Goal: Task Accomplishment & Management: Complete application form

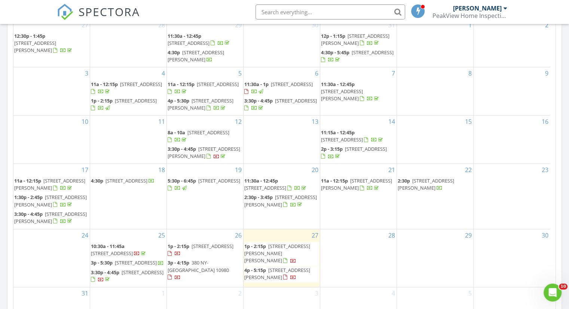
scroll to position [499, 0]
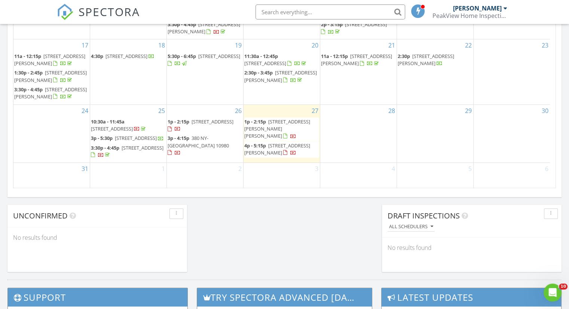
click at [198, 119] on span "8 Valley View Terrace, Suffern 10901" at bounding box center [213, 121] width 42 height 7
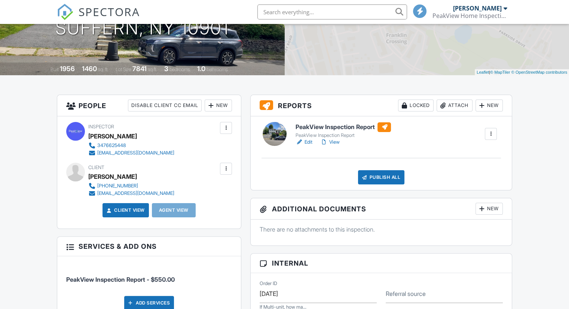
click at [307, 141] on link "Edit" at bounding box center [304, 141] width 17 height 7
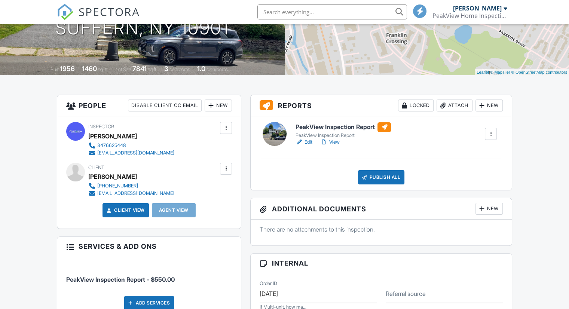
scroll to position [125, 0]
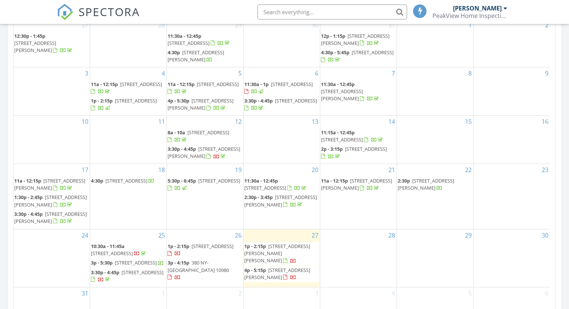
scroll to position [499, 0]
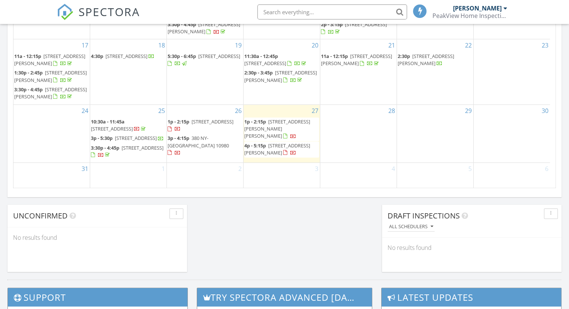
click at [368, 125] on div "28" at bounding box center [358, 134] width 76 height 58
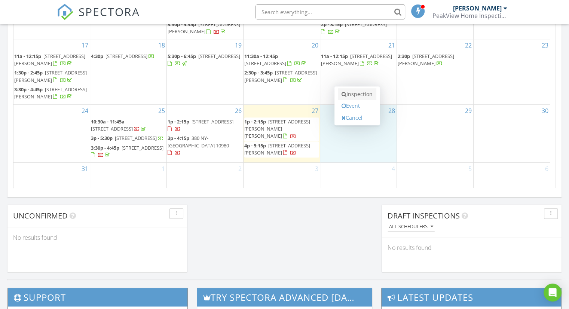
click at [362, 95] on link "Inspection" at bounding box center [357, 94] width 39 height 12
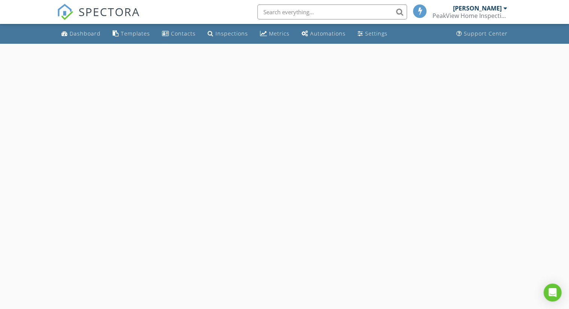
select select "7"
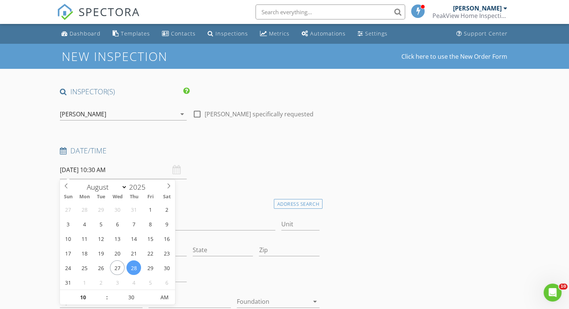
click at [96, 175] on input "[DATE] 10:30 AM" at bounding box center [123, 170] width 127 height 18
click at [80, 292] on input "10" at bounding box center [83, 297] width 46 height 15
type input "03"
type input "08/28/2025 3:30 AM"
click at [127, 294] on input "30" at bounding box center [131, 297] width 46 height 15
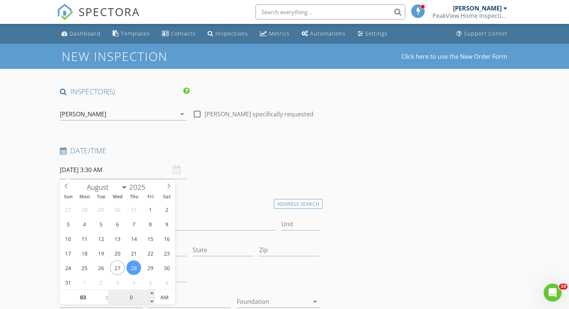
type input "00"
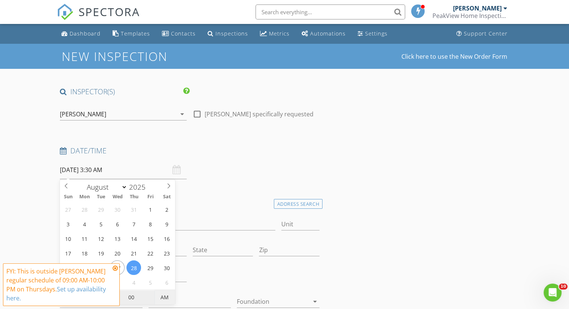
type input "08/28/2025 3:00 PM"
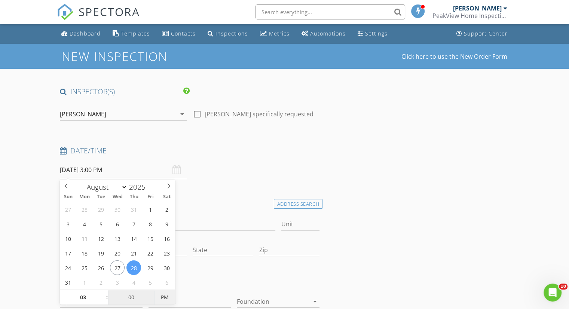
click at [163, 296] on span "PM" at bounding box center [165, 297] width 21 height 15
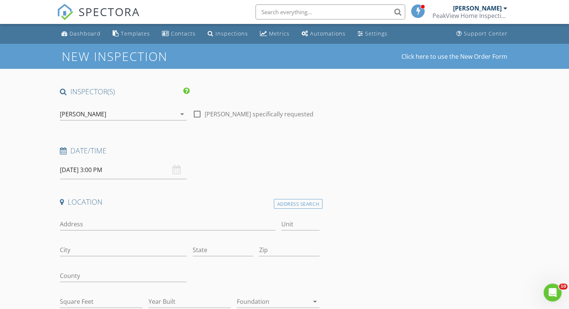
click at [210, 149] on h4 "Date/Time" at bounding box center [190, 151] width 260 height 10
click at [292, 204] on div "Address Search" at bounding box center [298, 204] width 49 height 10
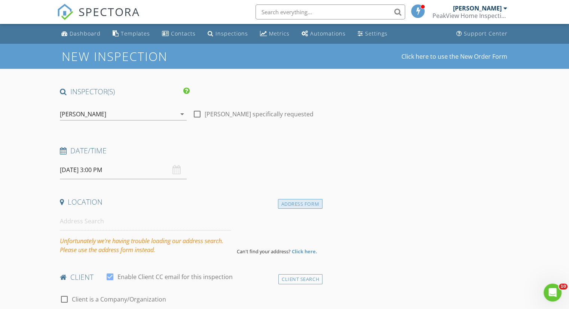
click at [306, 199] on div "Address Form" at bounding box center [300, 204] width 45 height 10
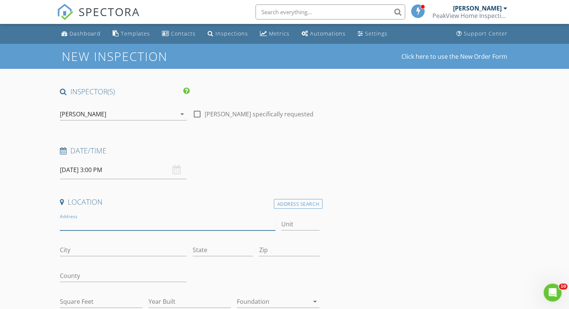
click at [85, 225] on input "Address" at bounding box center [167, 224] width 215 height 12
type input "31 dolson rd"
click at [87, 250] on input "City" at bounding box center [123, 250] width 127 height 12
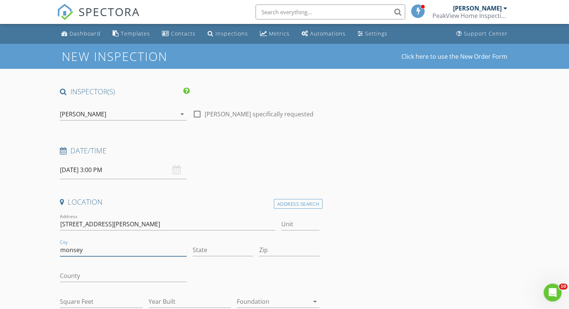
type input "monsey"
click at [242, 250] on input "State" at bounding box center [223, 250] width 60 height 12
type input "NY"
click at [276, 253] on input "Zip" at bounding box center [289, 250] width 60 height 12
type input "10952"
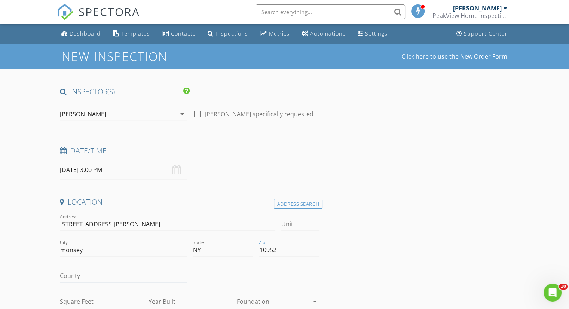
click at [89, 276] on input "County" at bounding box center [123, 276] width 127 height 12
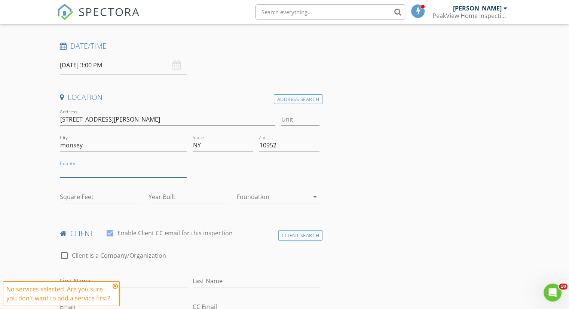
scroll to position [230, 0]
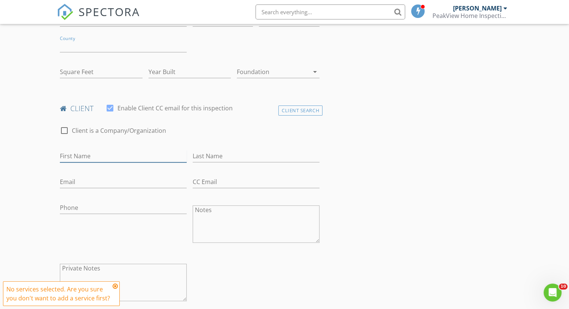
click at [96, 158] on input "First Name" at bounding box center [123, 156] width 127 height 12
type input "Lazer"
click at [227, 153] on input "Last Name" at bounding box center [256, 156] width 127 height 12
type input "Weinstein"
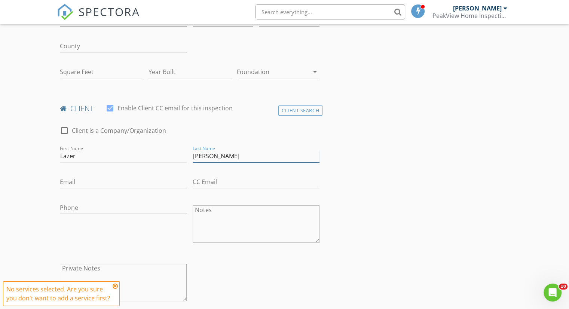
type input "3380"
type input "1953"
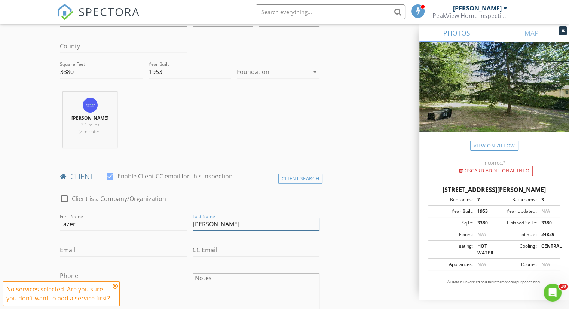
type input "Weinstein"
click at [111, 255] on input "Email" at bounding box center [123, 250] width 127 height 12
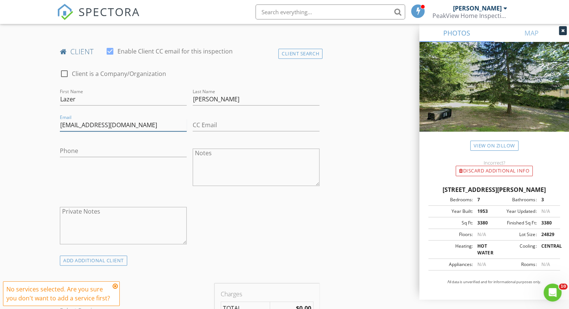
type input "[EMAIL_ADDRESS][DOMAIN_NAME]"
click at [72, 152] on input "Phone" at bounding box center [123, 151] width 127 height 12
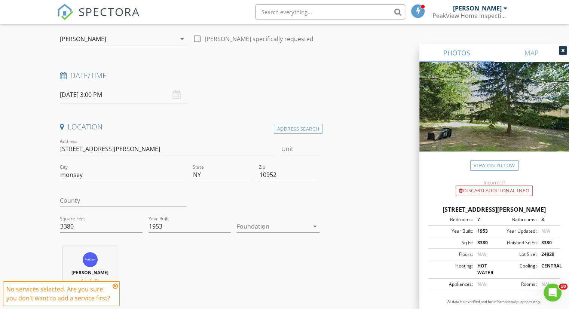
scroll to position [0, 0]
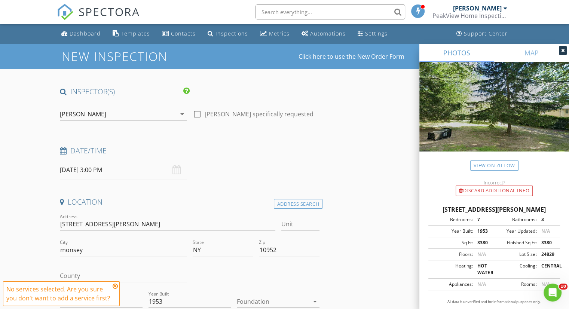
type input "[PHONE_NUMBER]"
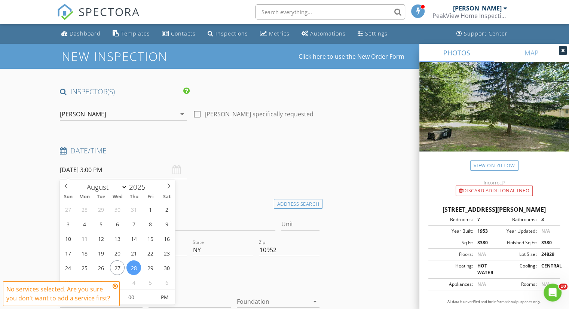
drag, startPoint x: 89, startPoint y: 169, endPoint x: 42, endPoint y: 166, distance: 46.5
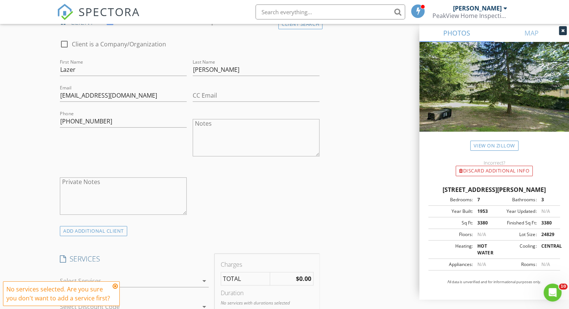
scroll to position [499, 0]
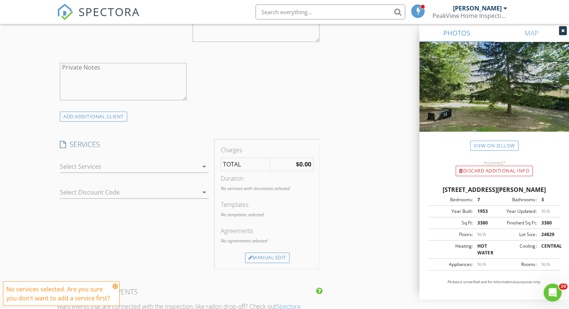
click at [108, 172] on div at bounding box center [129, 166] width 138 height 12
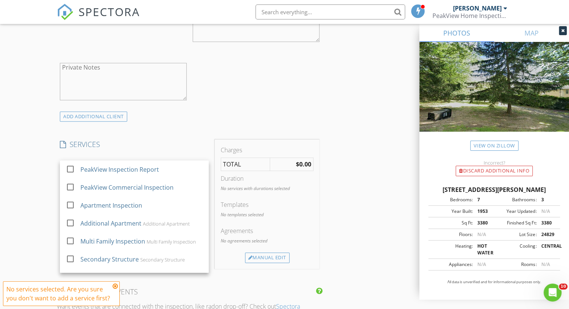
click at [108, 173] on div "PeakView Inspection Report" at bounding box center [119, 169] width 79 height 9
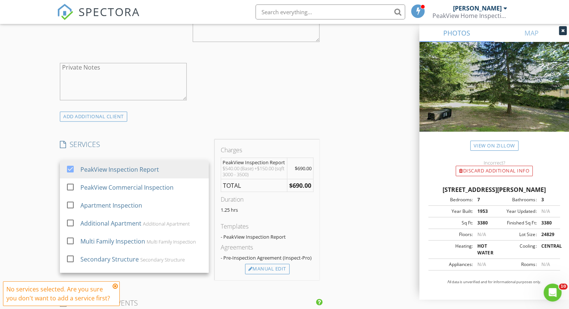
click at [232, 121] on div "ADD ADDITIONAL client" at bounding box center [190, 116] width 266 height 10
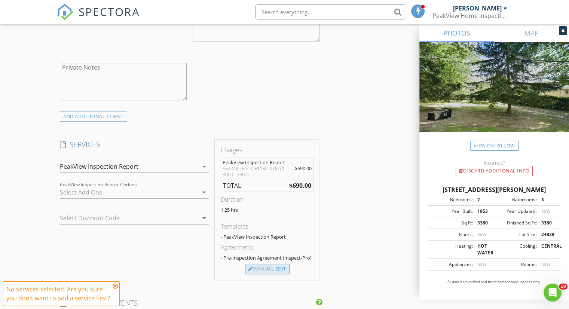
click at [257, 271] on div "Manual Edit" at bounding box center [267, 269] width 45 height 10
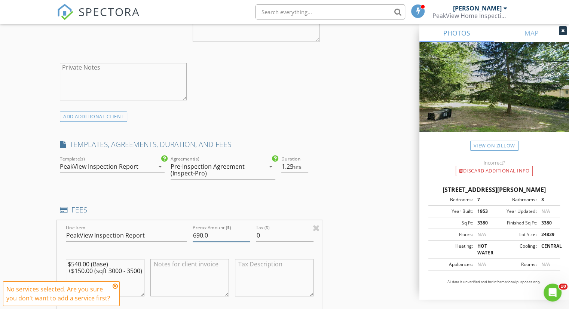
click at [207, 238] on input "690.0" at bounding box center [221, 235] width 57 height 12
click at [204, 241] on input "690.0" at bounding box center [221, 235] width 57 height 12
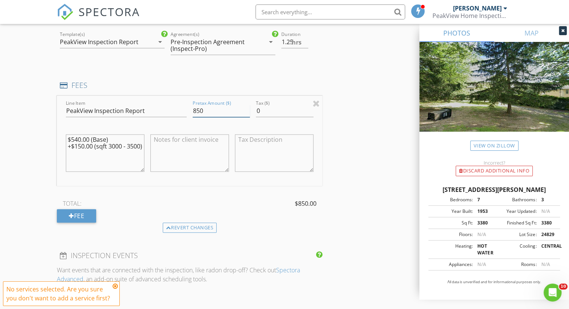
type input "850"
drag, startPoint x: 91, startPoint y: 160, endPoint x: 59, endPoint y: 146, distance: 34.8
click at [59, 146] on div "Line Item PeakView Inspection Report Pretax Amount ($) 850 Tax ($) 0 $540.00 (B…" at bounding box center [190, 141] width 266 height 90
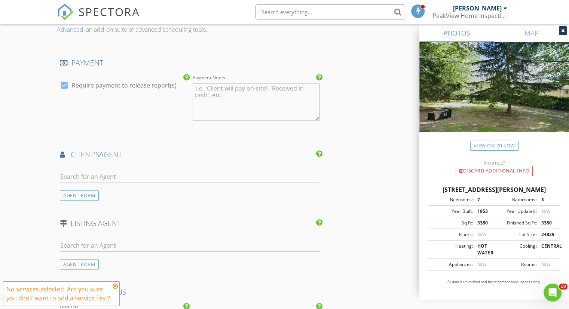
scroll to position [997, 0]
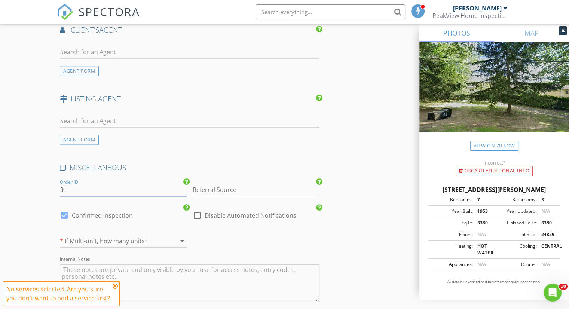
click at [100, 195] on input "9" at bounding box center [123, 190] width 127 height 12
paste input "08/28/2025"
drag, startPoint x: 84, startPoint y: 195, endPoint x: 79, endPoint y: 191, distance: 6.7
click at [79, 191] on input "08/28/2025" at bounding box center [123, 190] width 127 height 12
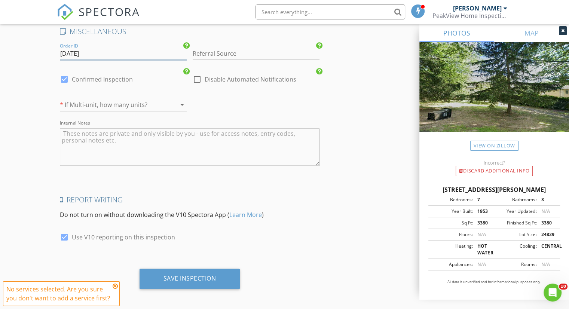
scroll to position [1141, 0]
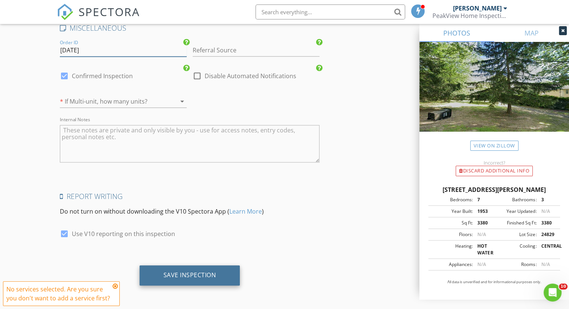
type input "08/28/25"
click at [186, 275] on div "Save Inspection" at bounding box center [189, 274] width 53 height 7
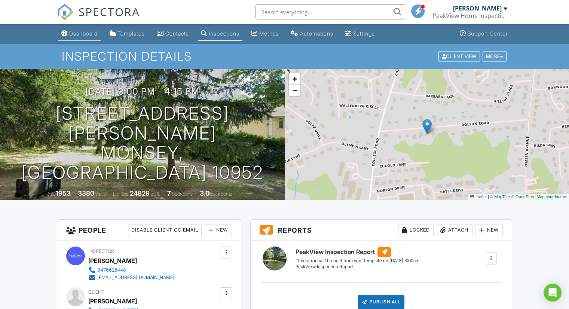
click at [78, 33] on div "Dashboard" at bounding box center [83, 33] width 28 height 6
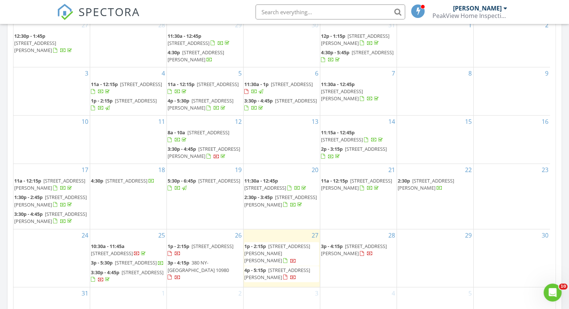
scroll to position [499, 0]
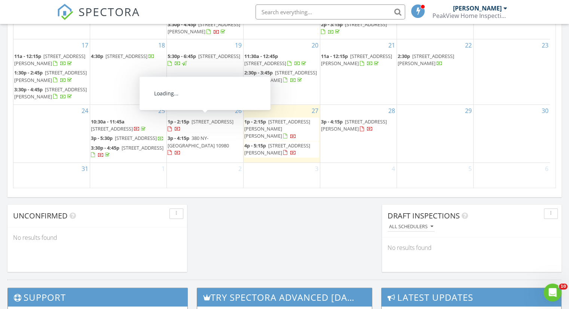
click at [201, 155] on div "26 1p - 2:15p 8 Valley View Terrace, Suffern 10901 3p - 4:15p 380 NY-210, Stony…" at bounding box center [205, 134] width 76 height 58
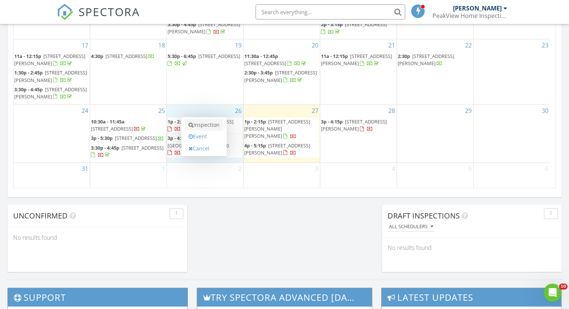
click at [195, 126] on link "Inspection" at bounding box center [204, 125] width 39 height 12
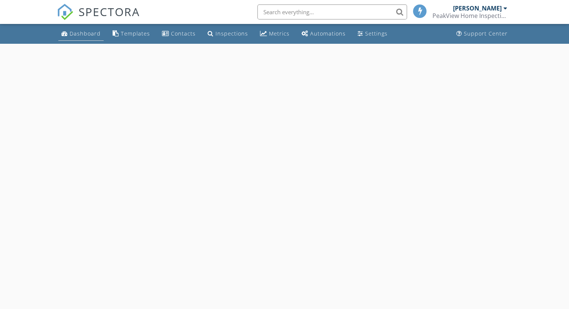
click at [79, 34] on div "Dashboard" at bounding box center [85, 33] width 31 height 7
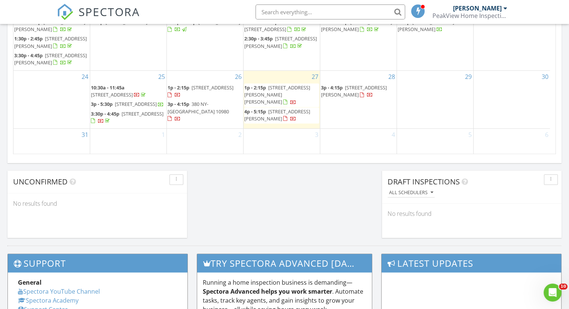
click at [277, 128] on div "27 1p - 2:15p 14 Ann Ln, Mountain Dale 12763 4p - 5:15p 33 Mayer Dr, Montebello…" at bounding box center [282, 100] width 76 height 58
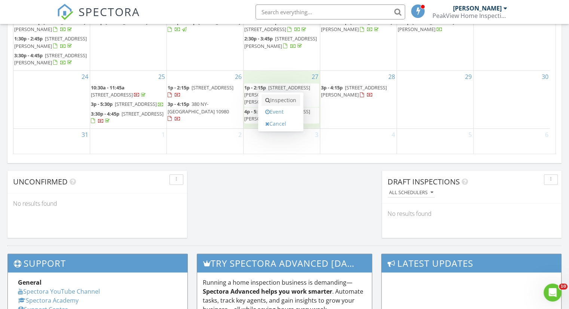
click at [278, 99] on link "Inspection" at bounding box center [281, 100] width 39 height 12
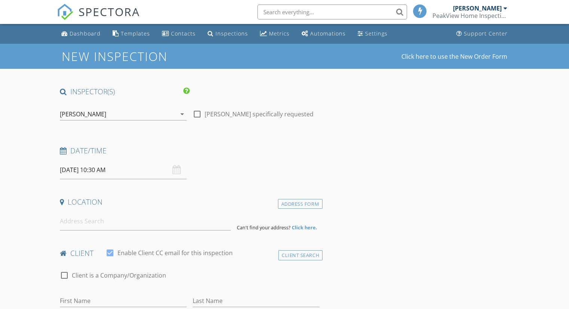
click at [119, 171] on input "[DATE] 10:30 AM" at bounding box center [123, 170] width 127 height 18
drag, startPoint x: 9, startPoint y: 215, endPoint x: 74, endPoint y: 224, distance: 65.7
click at [100, 175] on input "[DATE] 10:30 AM" at bounding box center [123, 170] width 127 height 18
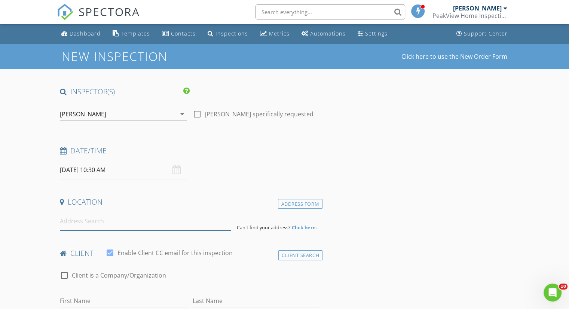
click at [73, 224] on input at bounding box center [145, 221] width 171 height 18
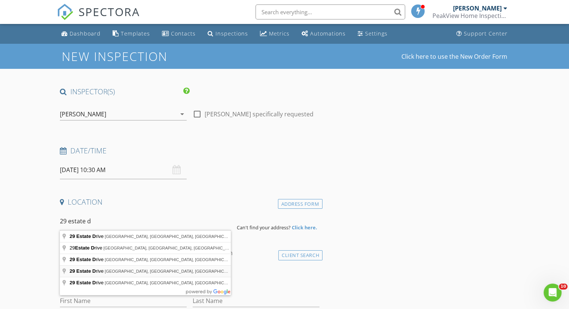
type input "29 Estate Drive, Fallsburg, NY, USA"
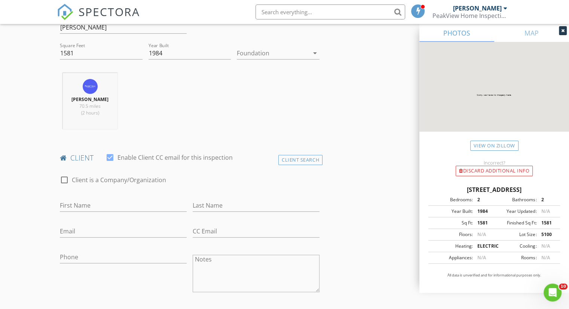
scroll to position [249, 0]
click at [111, 207] on input "First Name" at bounding box center [123, 205] width 127 height 12
type input "Yechezkel L"
click at [233, 211] on input "Last Name" at bounding box center [256, 205] width 127 height 12
type input "Blitz"
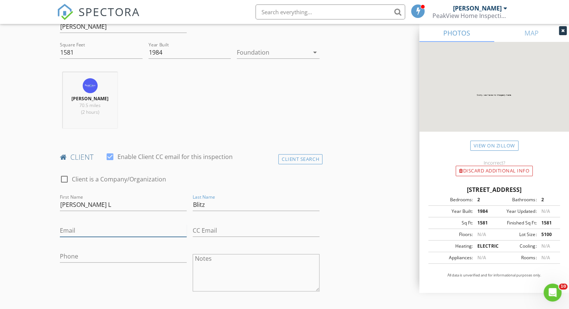
click at [177, 234] on input "Email" at bounding box center [123, 230] width 127 height 12
type input "[EMAIL_ADDRESS][DOMAIN_NAME]"
click at [140, 263] on input "Phone" at bounding box center [123, 256] width 127 height 12
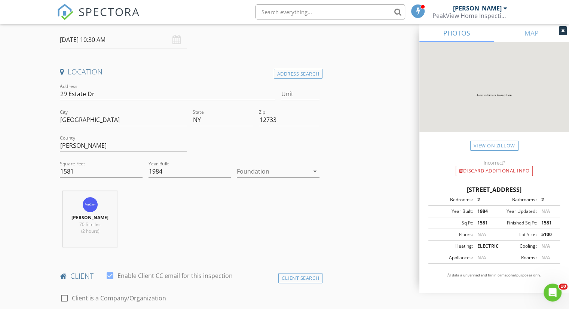
scroll to position [125, 0]
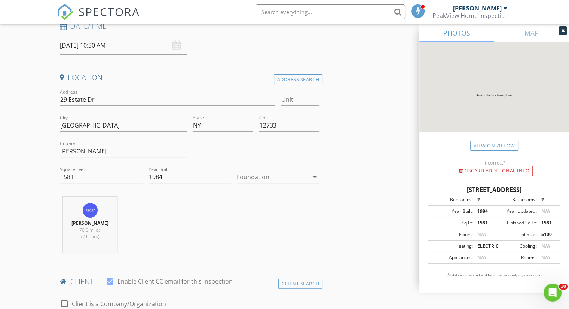
type input "[PHONE_NUMBER]"
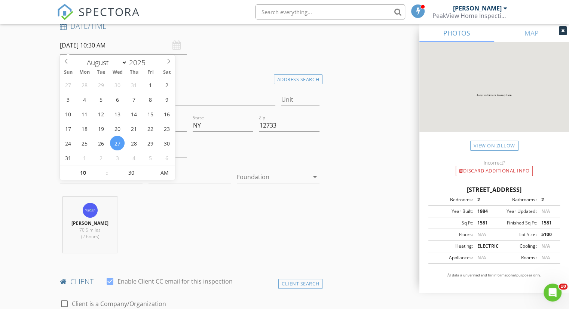
drag, startPoint x: 91, startPoint y: 46, endPoint x: 40, endPoint y: 47, distance: 50.9
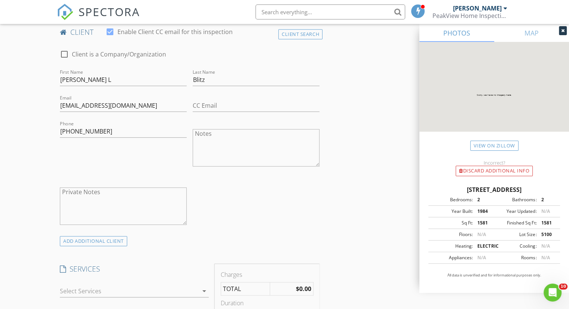
scroll to position [499, 0]
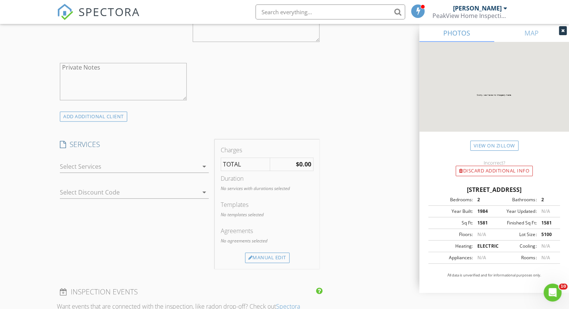
click at [138, 172] on div at bounding box center [129, 166] width 138 height 12
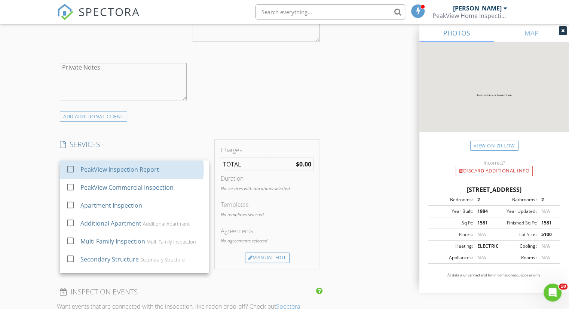
click at [138, 174] on div "PeakView Inspection Report" at bounding box center [119, 169] width 79 height 9
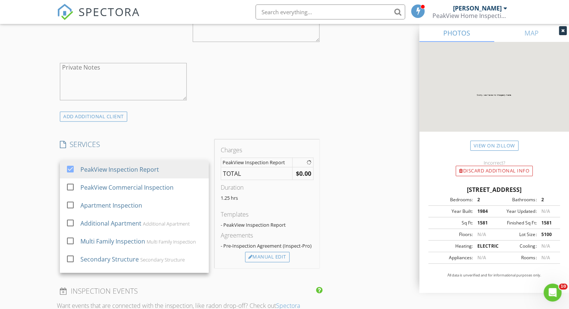
click at [287, 111] on div "check_box_outline_blank Client is a Company/Organization First Name Yechezkel L…" at bounding box center [190, 15] width 266 height 194
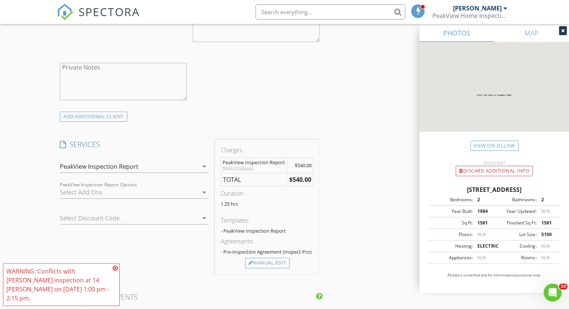
scroll to position [623, 0]
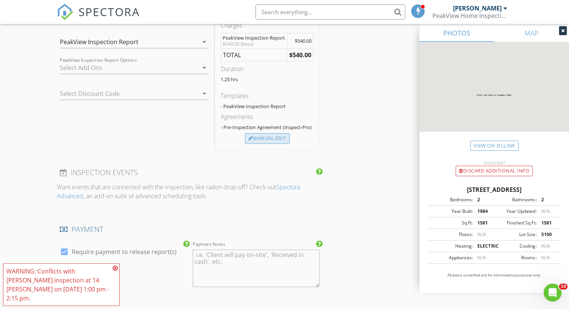
click at [260, 140] on div "Manual Edit" at bounding box center [267, 138] width 45 height 10
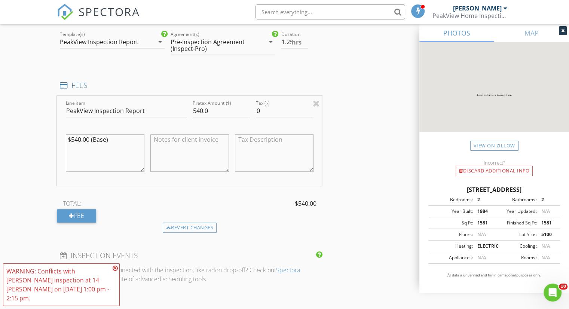
drag, startPoint x: 102, startPoint y: 141, endPoint x: 48, endPoint y: 144, distance: 54.7
click at [48, 144] on div "New Inspection Click here to use the New Order Form INSPECTOR(S) check_box Meir…" at bounding box center [284, 121] width 569 height 1402
click at [207, 116] on input "540.0" at bounding box center [221, 111] width 57 height 12
click at [203, 116] on input "540.0" at bounding box center [221, 111] width 57 height 12
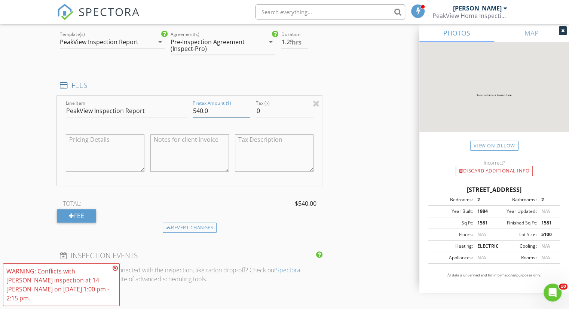
click at [203, 116] on input "540.0" at bounding box center [221, 111] width 57 height 12
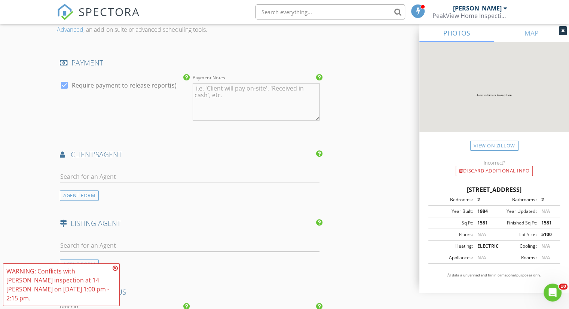
scroll to position [997, 0]
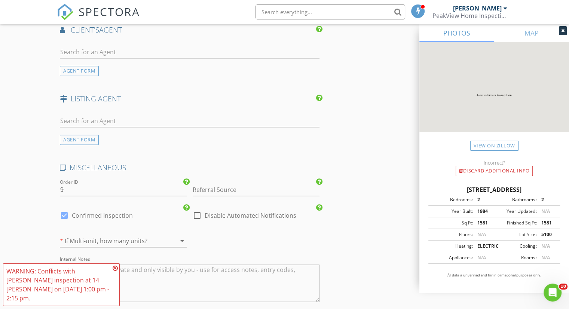
type input "800"
click at [113, 193] on input "9" at bounding box center [123, 190] width 127 height 12
paste input "08/27/2025"
drag, startPoint x: 85, startPoint y: 194, endPoint x: 79, endPoint y: 193, distance: 6.0
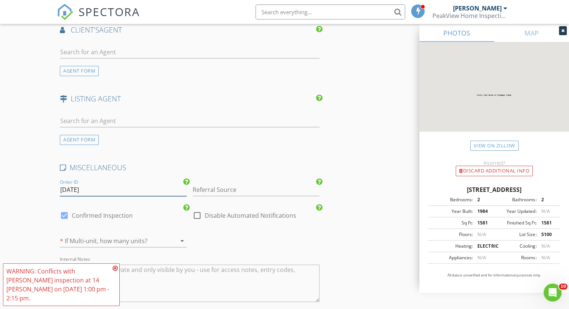
click at [79, 193] on input "08/27/2025" at bounding box center [123, 190] width 127 height 12
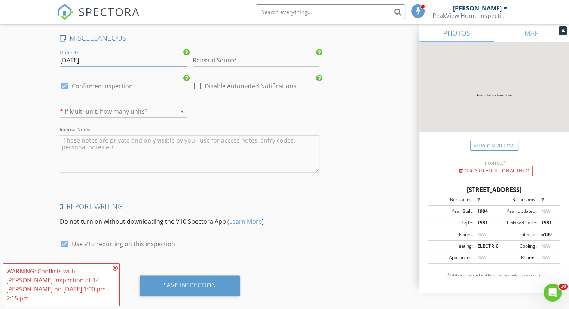
scroll to position [1141, 0]
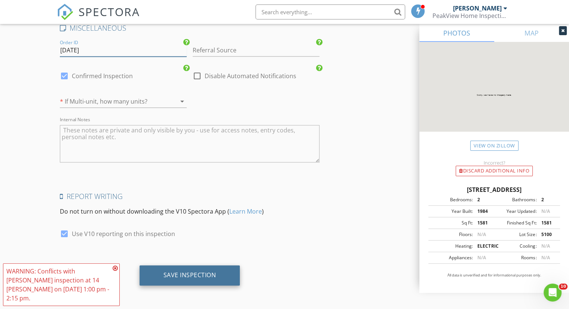
type input "08/27/25"
click at [189, 272] on div "Save Inspection" at bounding box center [189, 274] width 53 height 7
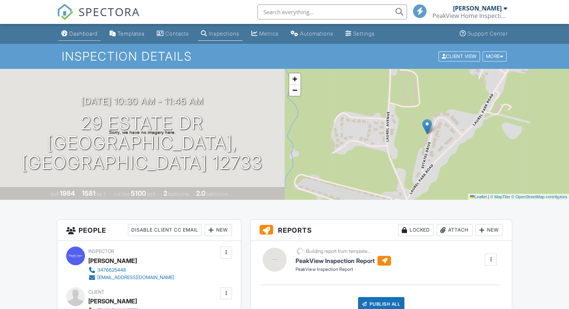
drag, startPoint x: 0, startPoint y: 0, endPoint x: 76, endPoint y: 33, distance: 82.4
click at [76, 33] on div "Dashboard" at bounding box center [83, 33] width 28 height 6
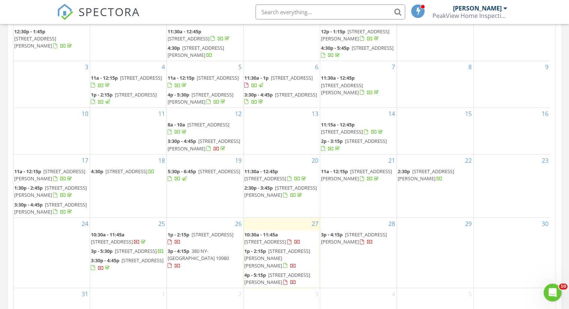
scroll to position [499, 0]
